Goal: Task Accomplishment & Management: Complete application form

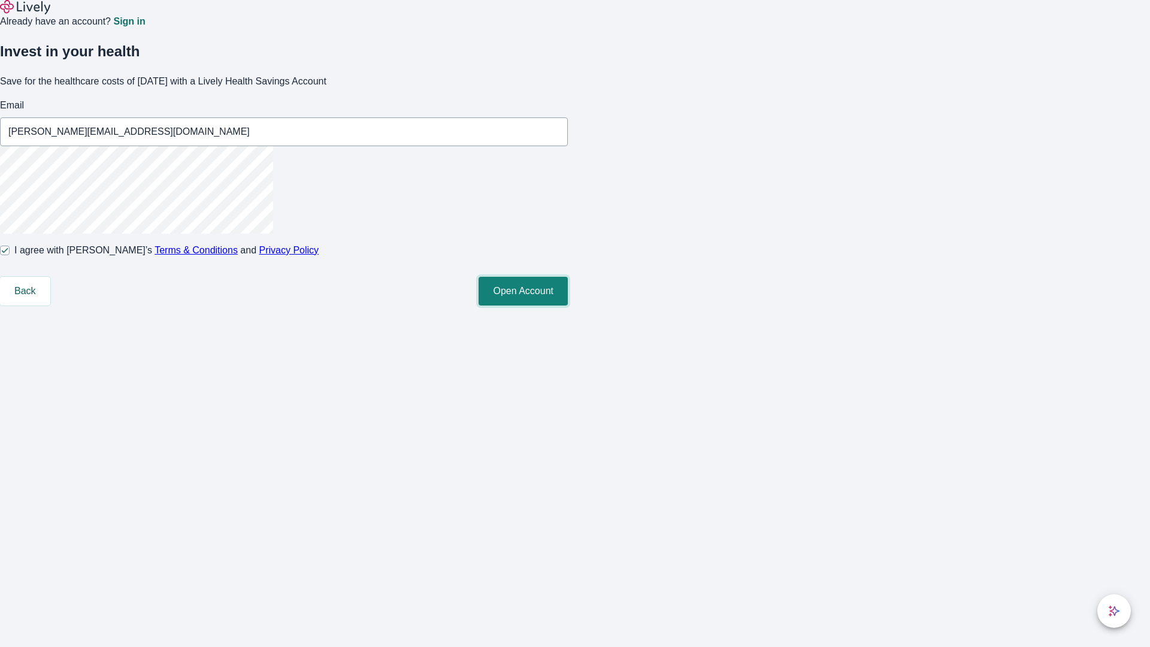
click at [568, 305] on button "Open Account" at bounding box center [522, 291] width 89 height 29
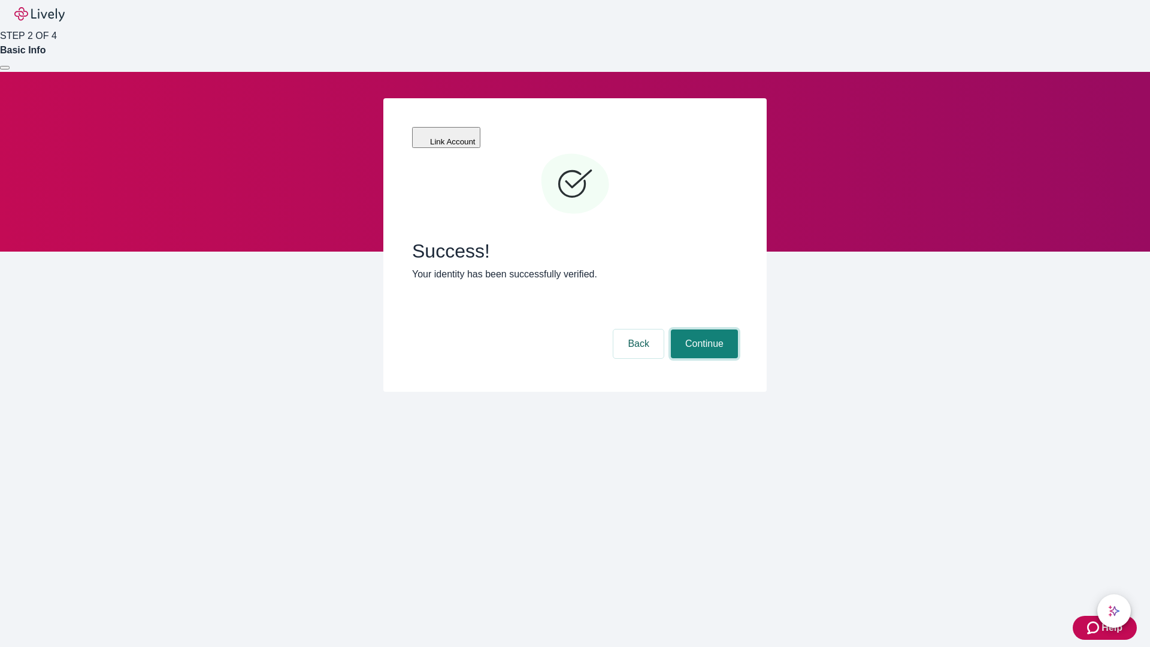
click at [702, 329] on button "Continue" at bounding box center [704, 343] width 67 height 29
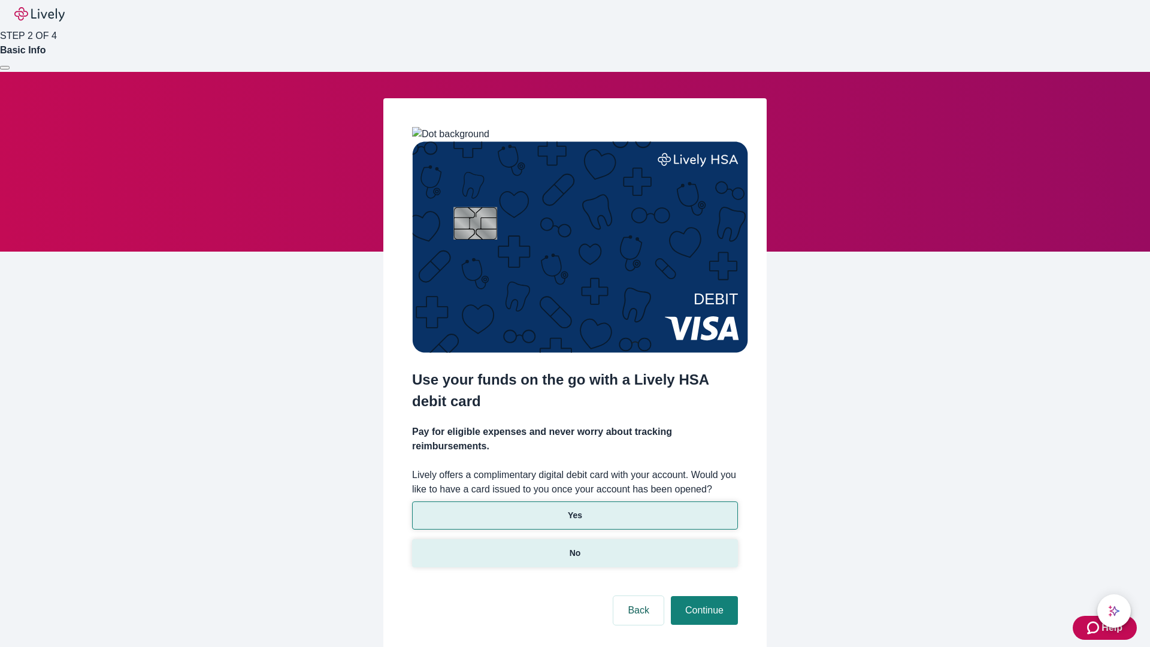
click at [574, 547] on p "No" at bounding box center [574, 553] width 11 height 13
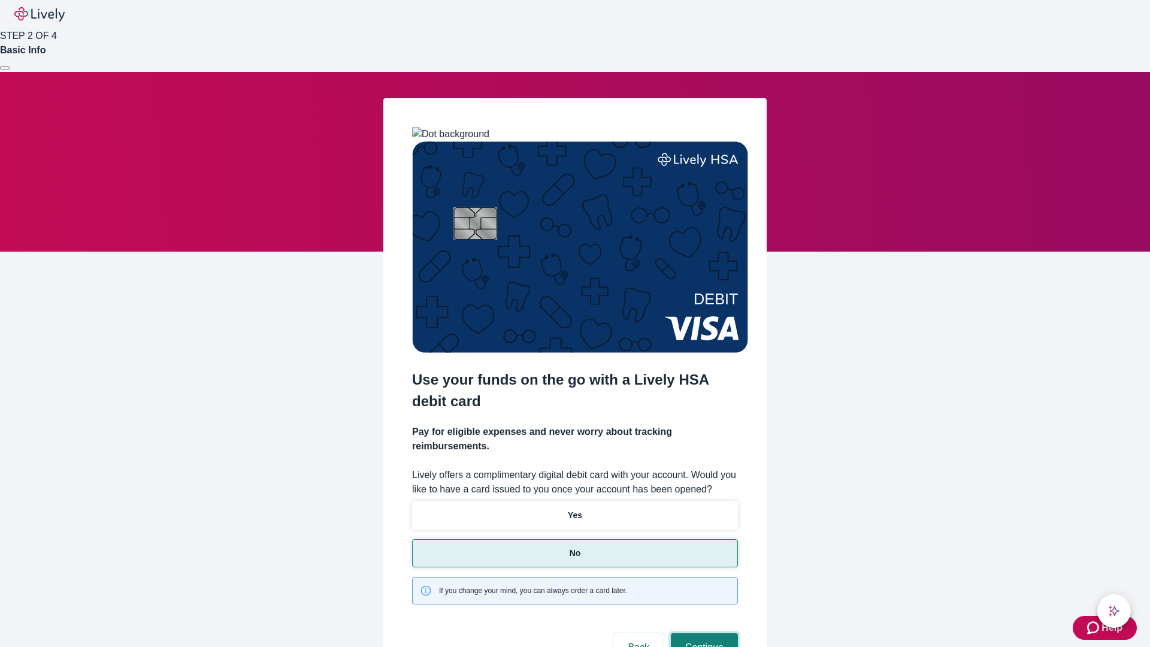
click at [702, 633] on button "Continue" at bounding box center [704, 647] width 67 height 29
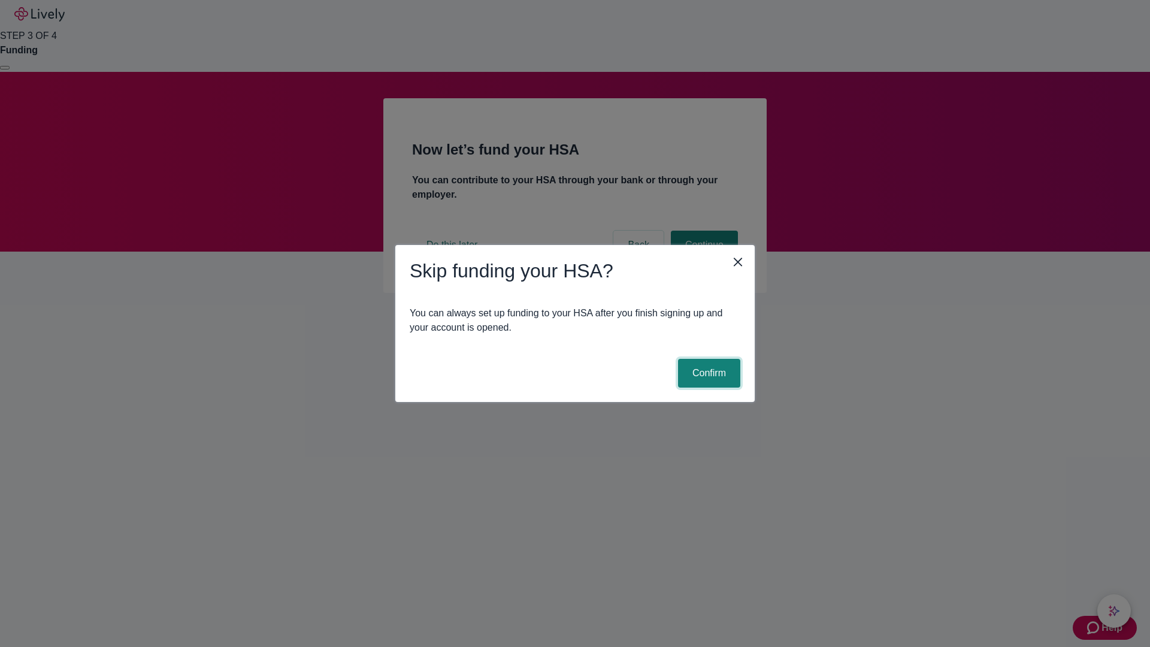
click at [707, 373] on button "Confirm" at bounding box center [709, 373] width 62 height 29
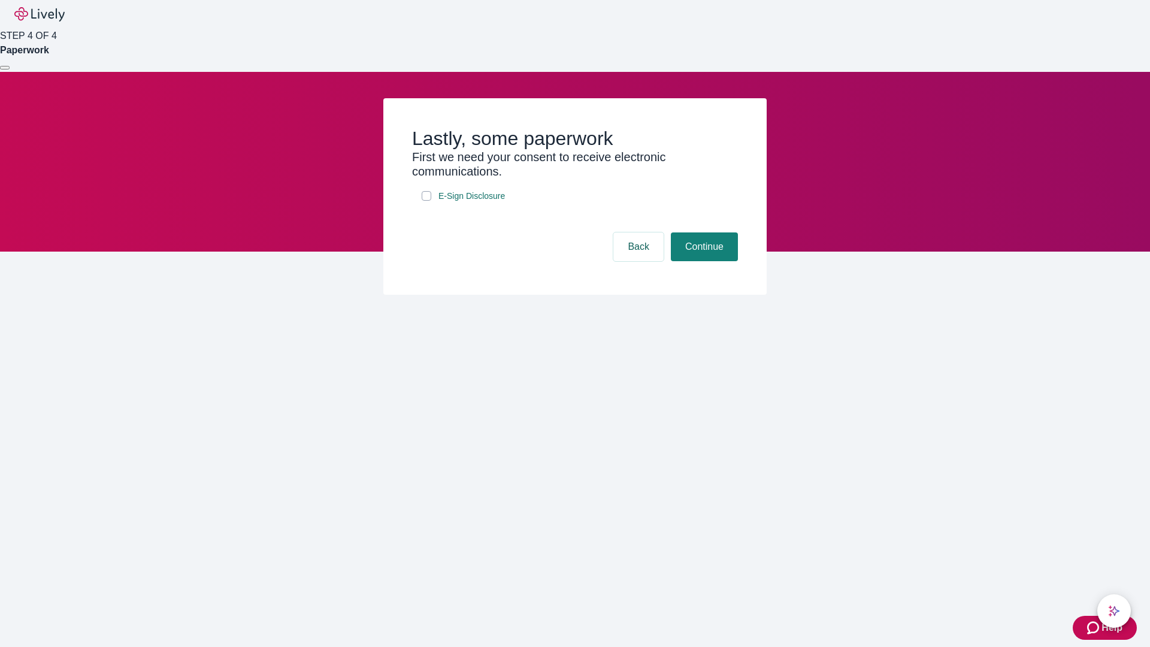
click at [426, 201] on input "E-Sign Disclosure" at bounding box center [426, 196] width 10 height 10
checkbox input "true"
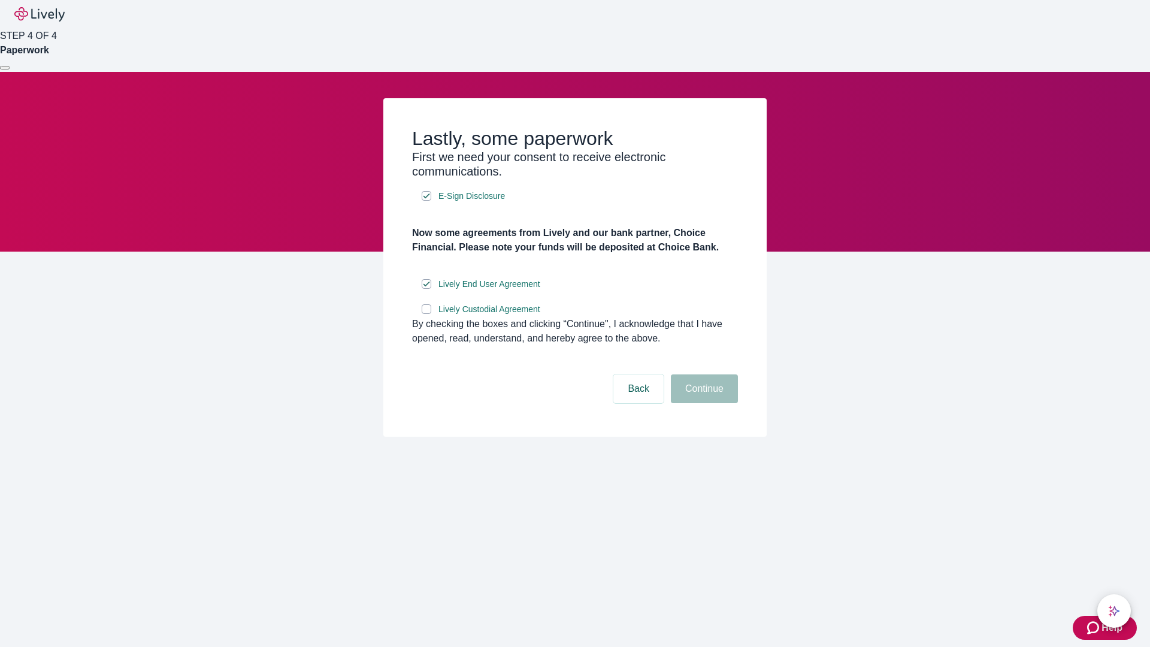
click at [426, 314] on input "Lively Custodial Agreement" at bounding box center [426, 309] width 10 height 10
checkbox input "true"
click at [702, 403] on button "Continue" at bounding box center [704, 388] width 67 height 29
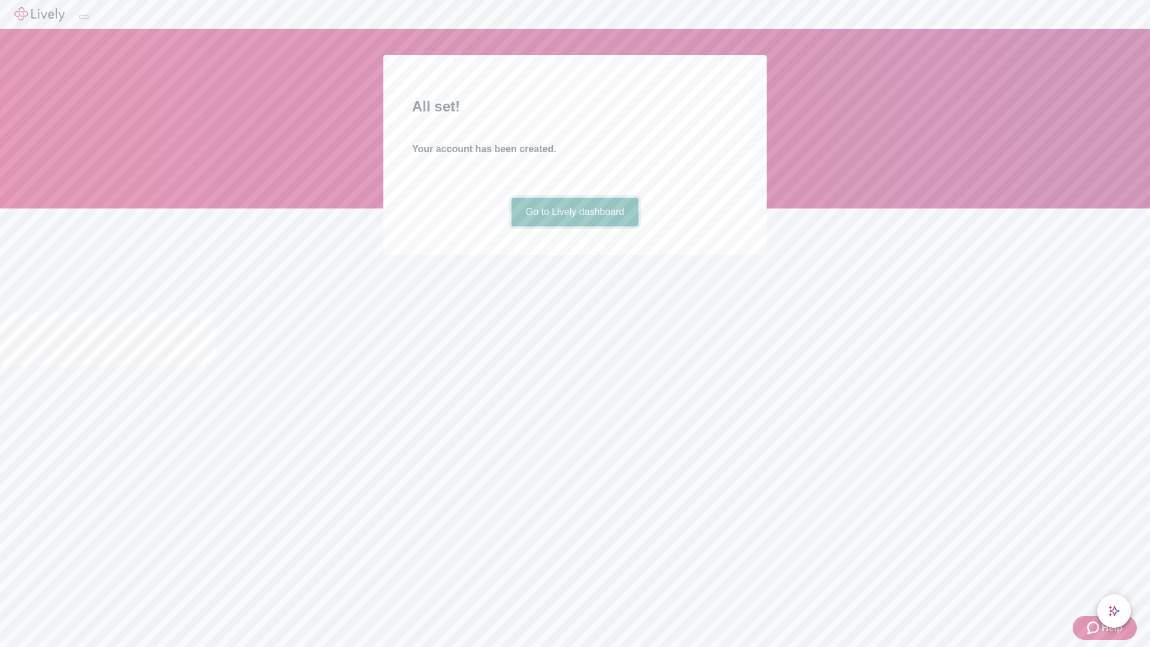
click at [574, 226] on link "Go to Lively dashboard" at bounding box center [575, 212] width 128 height 29
